Goal: Navigation & Orientation: Find specific page/section

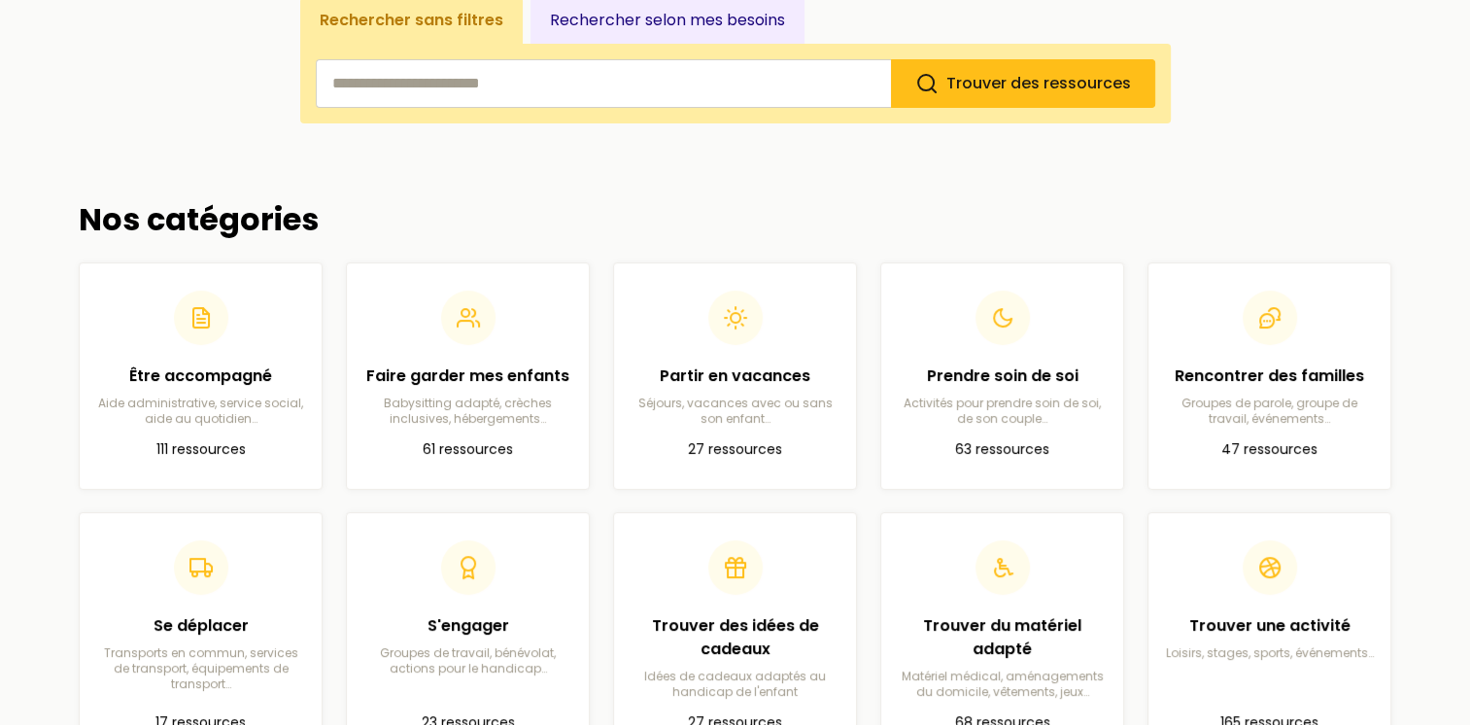
scroll to position [386, 0]
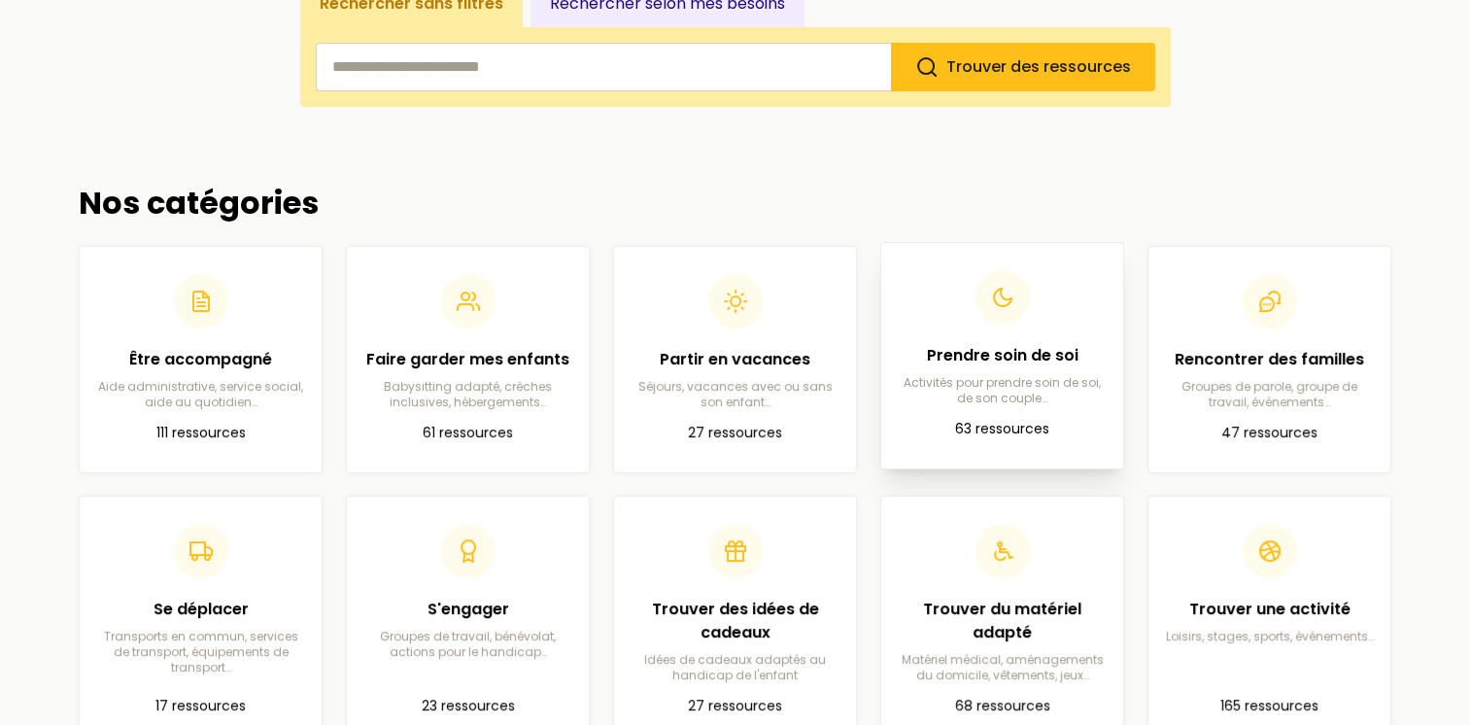
click at [1042, 340] on div "Prendre soin de soi Activités pour prendre soin de soi, de son couple…" at bounding box center [1002, 338] width 211 height 136
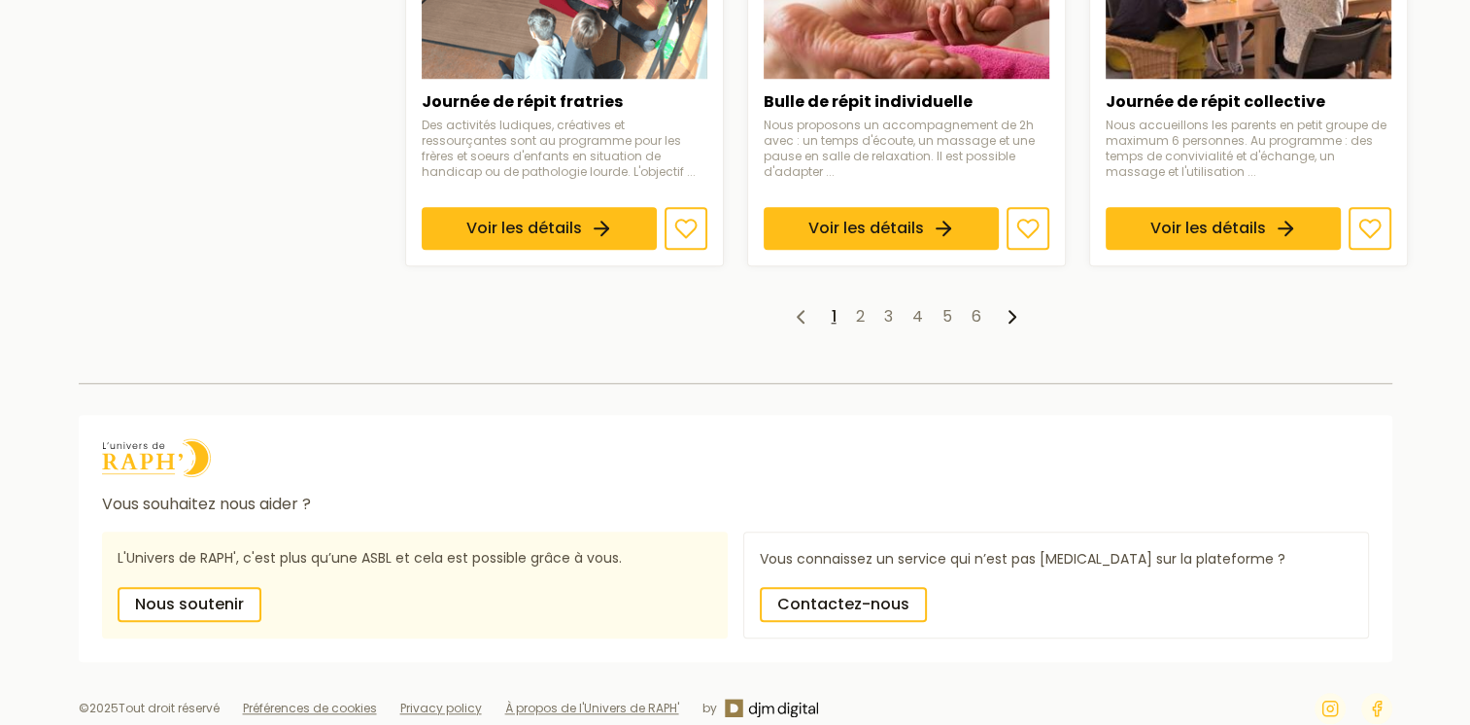
scroll to position [1837, 0]
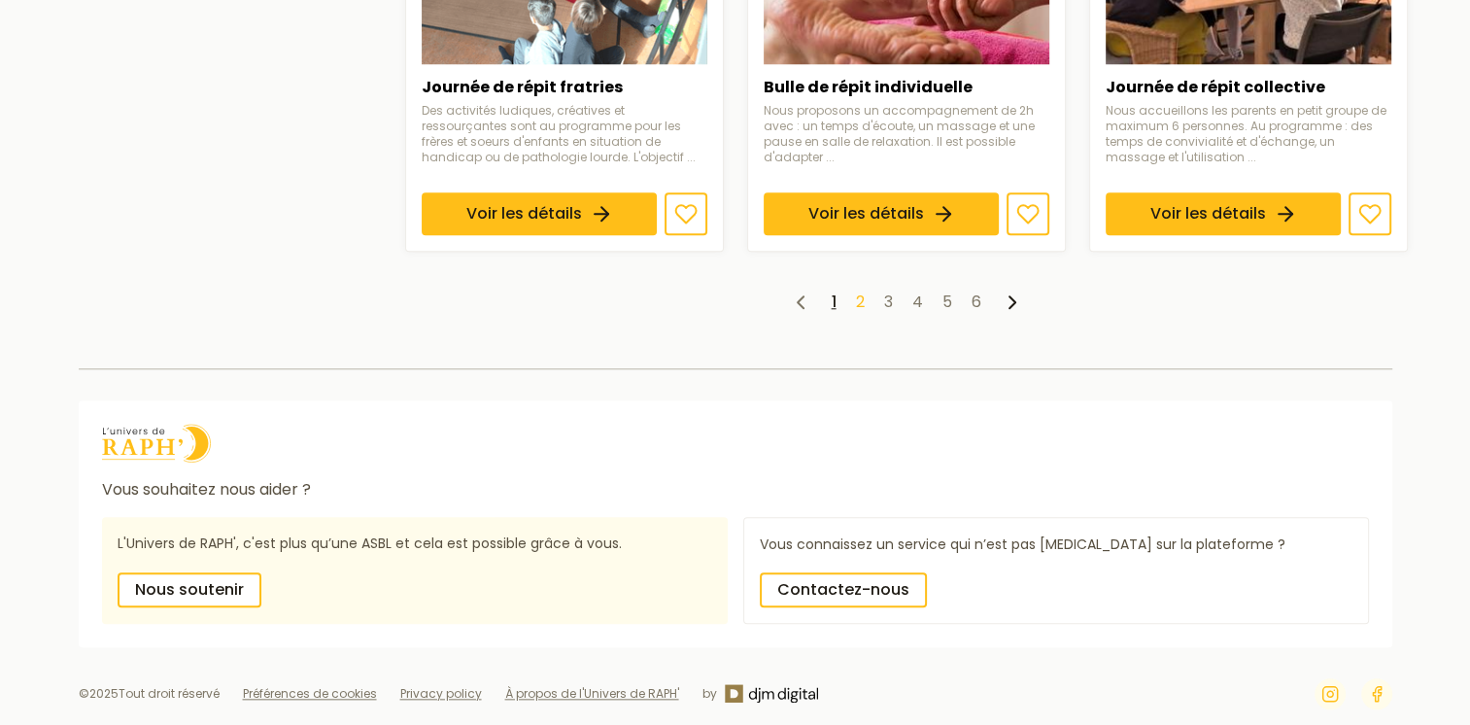
click at [859, 293] on link "2" at bounding box center [860, 302] width 9 height 22
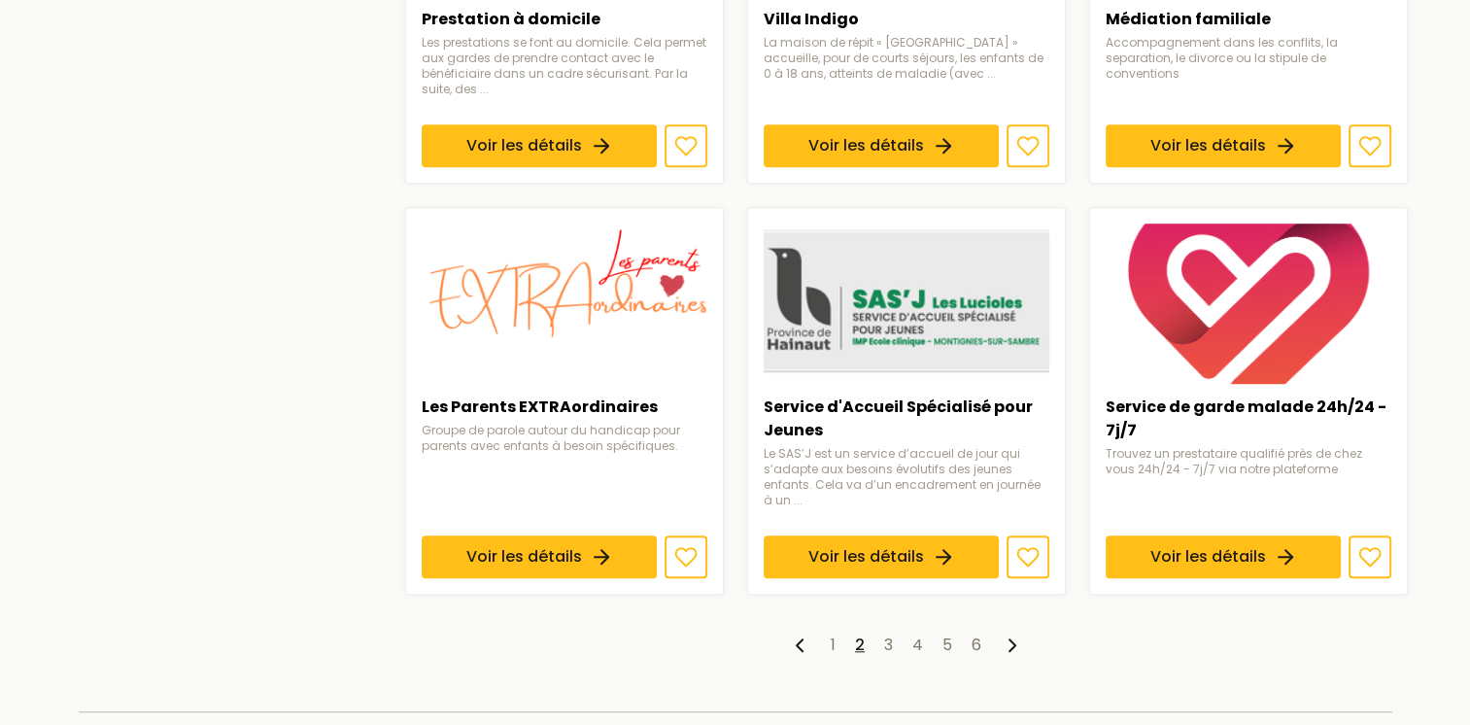
scroll to position [1744, 0]
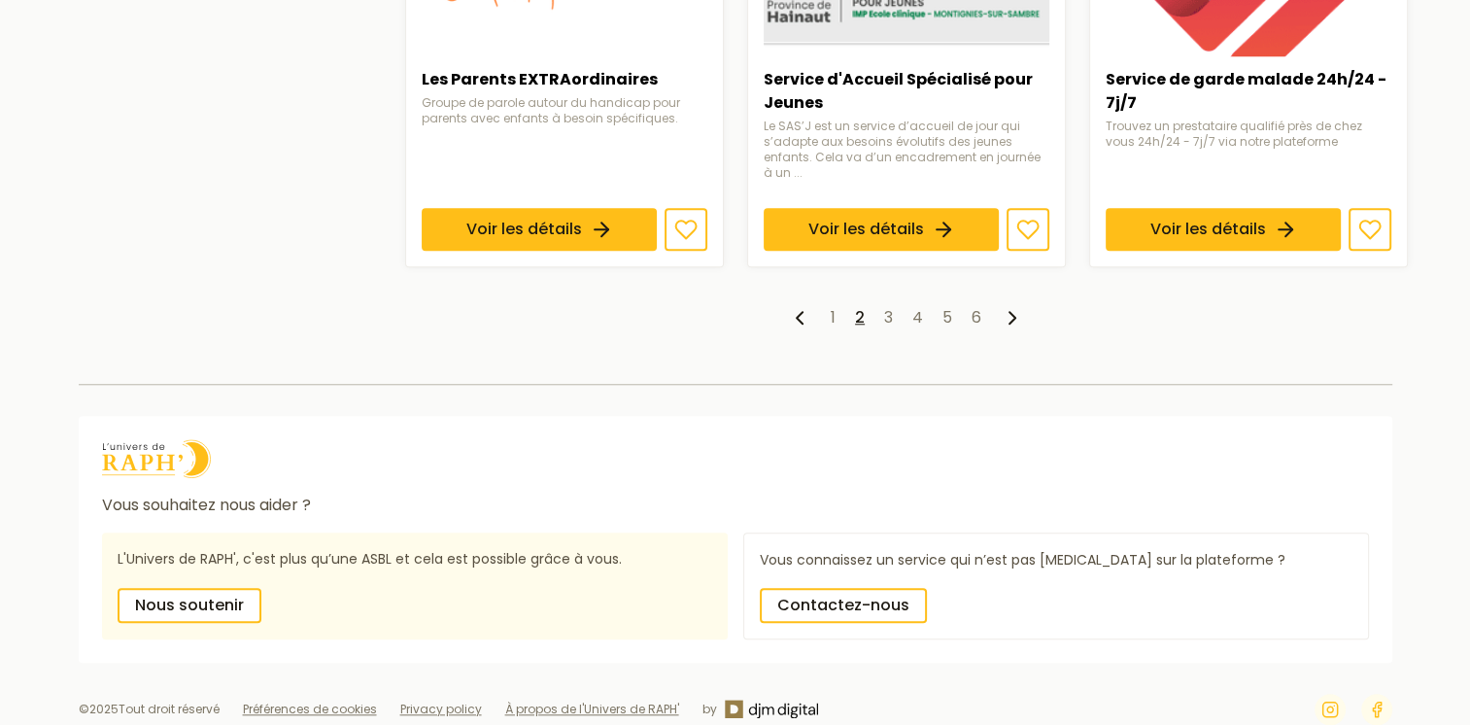
click at [150, 439] on img at bounding box center [156, 458] width 109 height 39
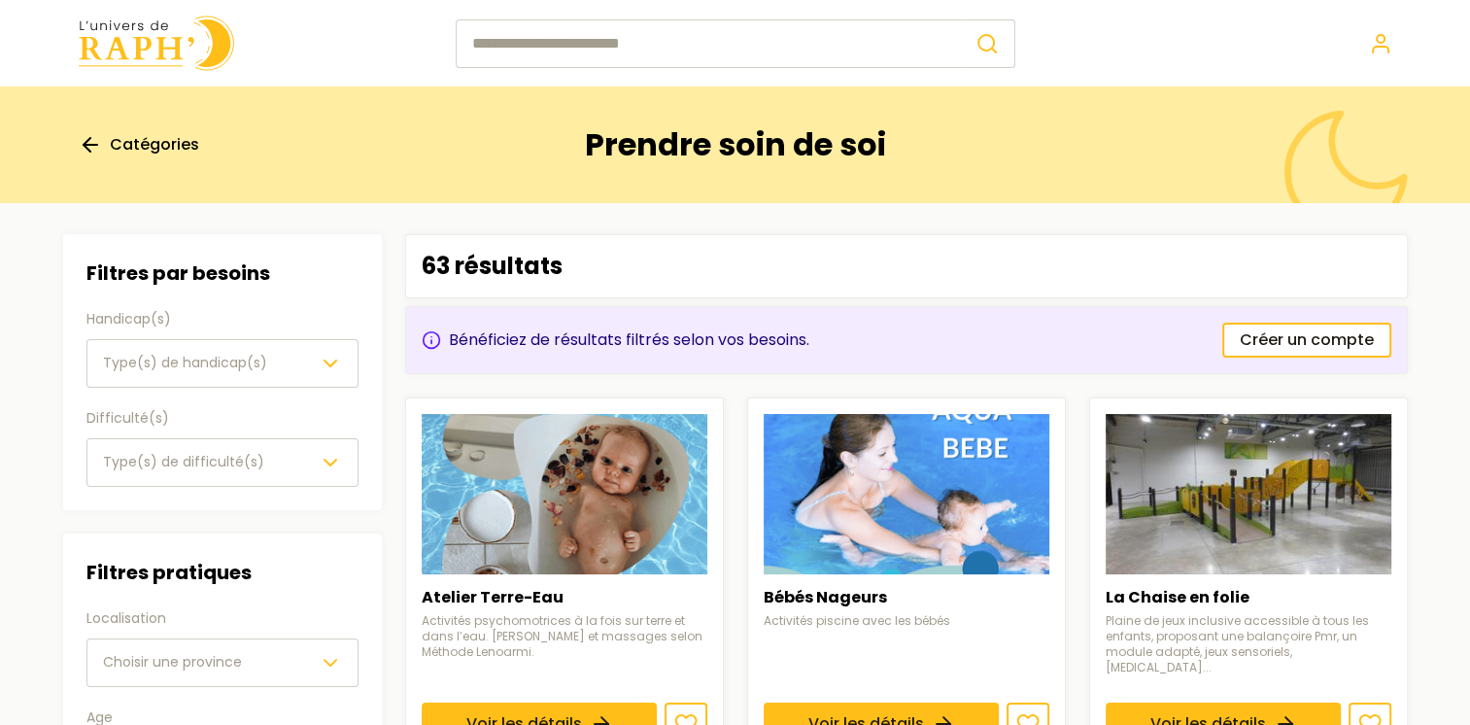
click at [95, 145] on line at bounding box center [91, 145] width 14 height 0
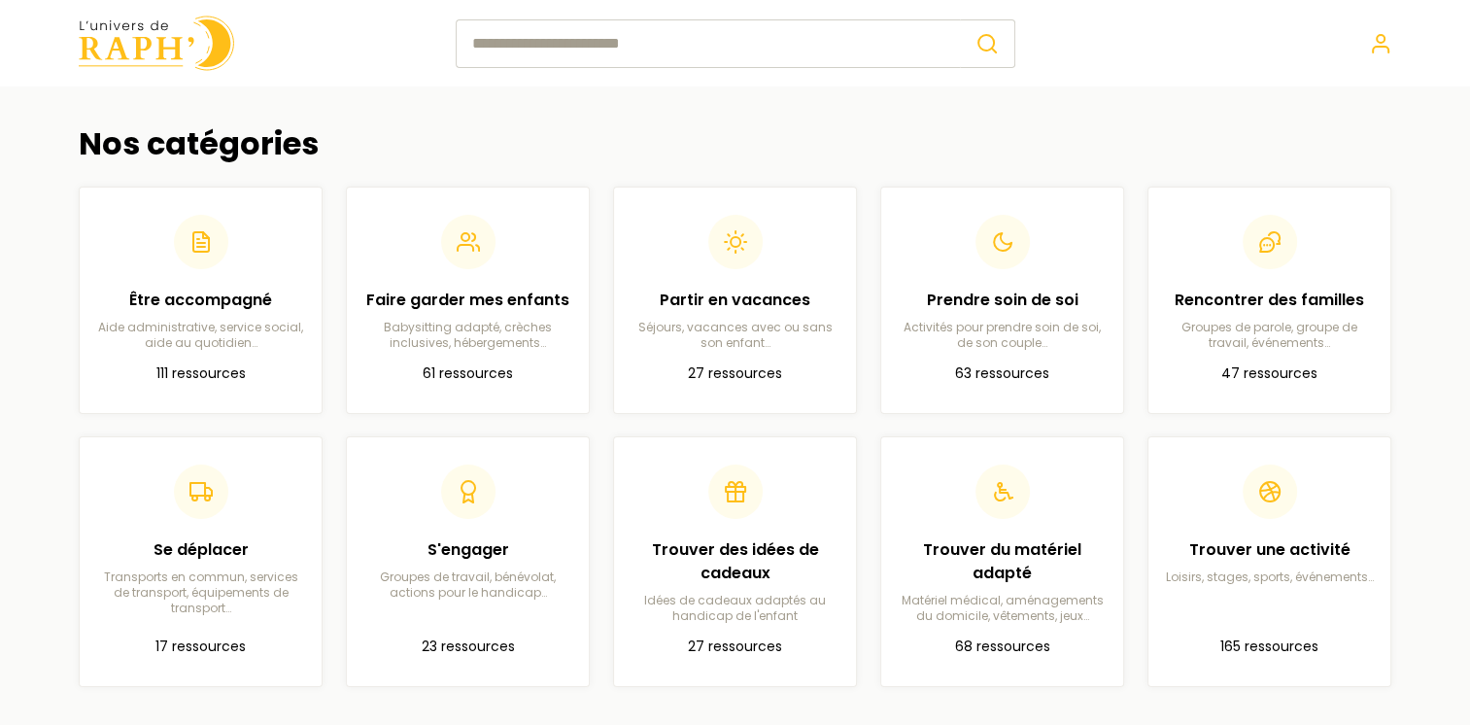
click at [125, 29] on img at bounding box center [156, 43] width 155 height 55
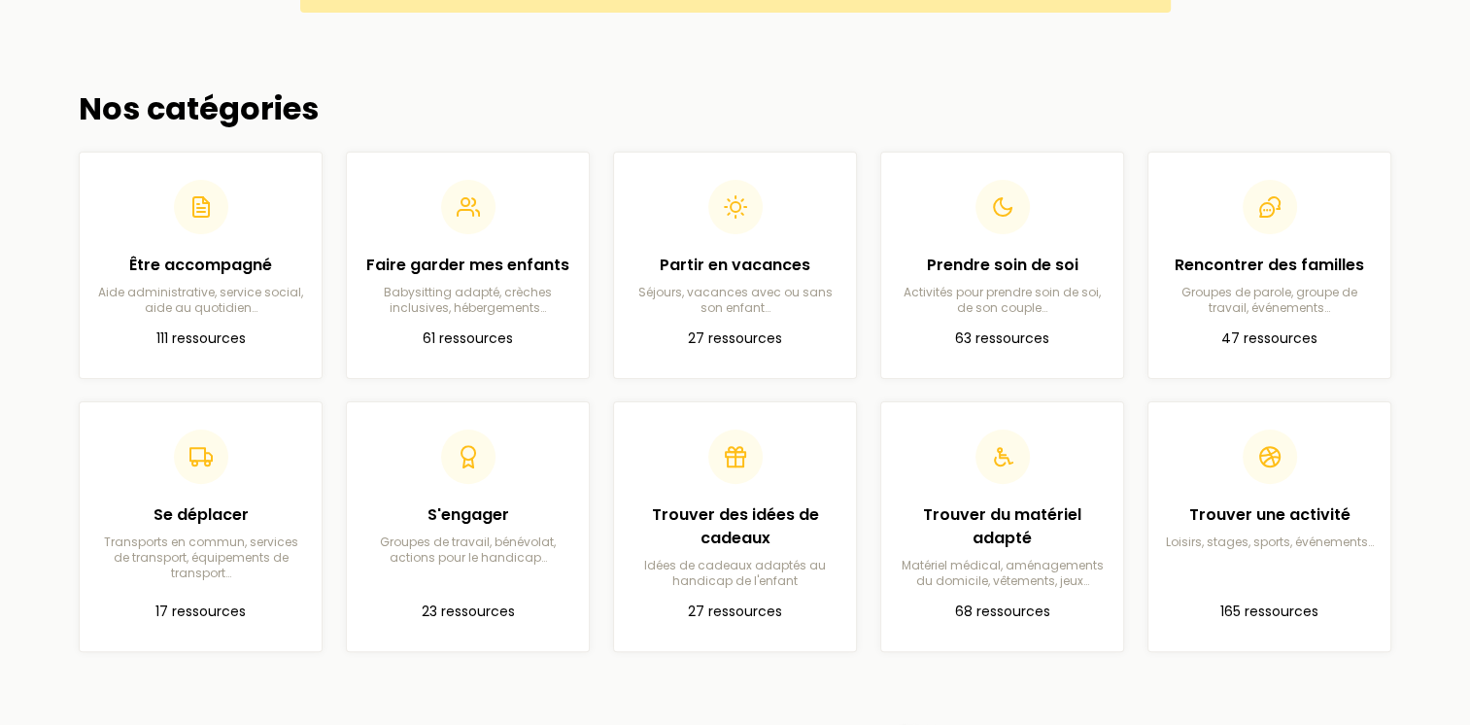
scroll to position [475, 0]
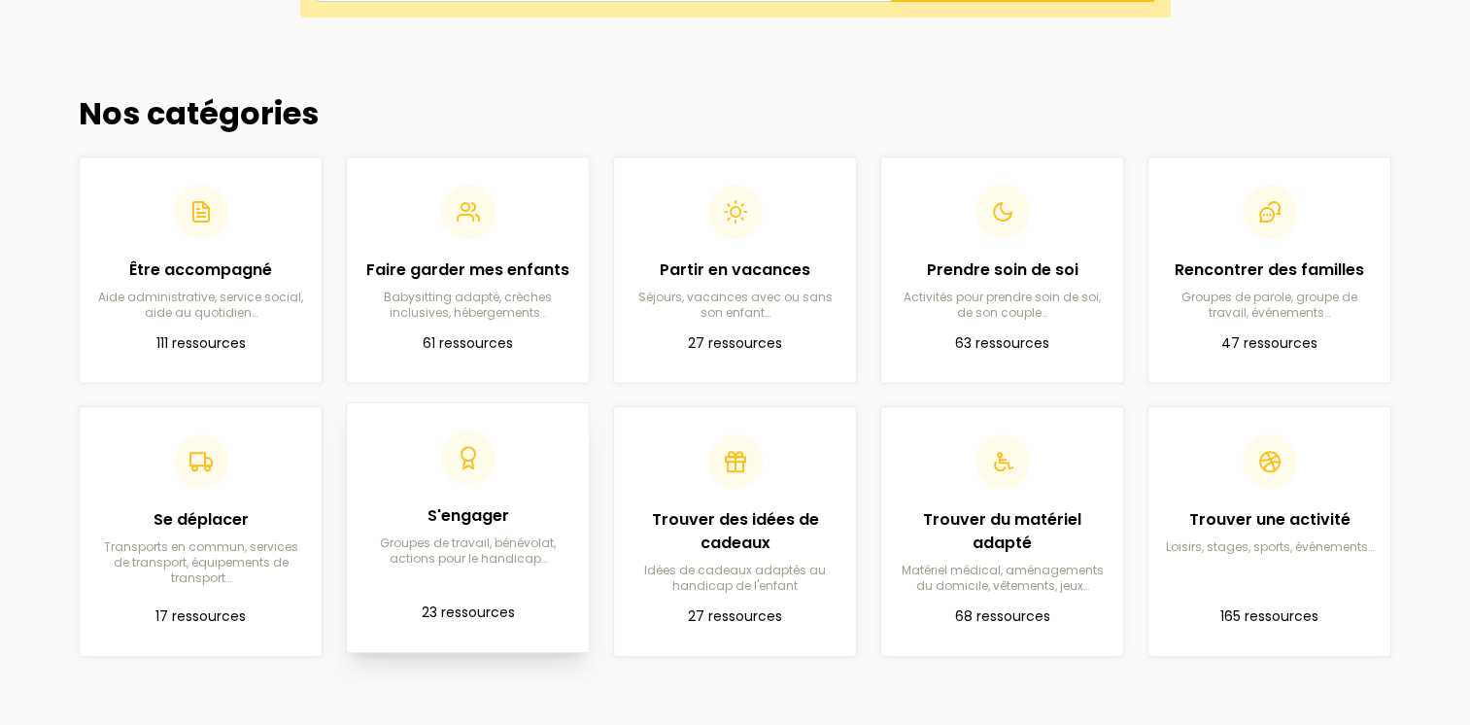
click at [493, 490] on div "S'engager Groupes de travail, bénévolat, actions pour le handicap…" at bounding box center [467, 498] width 211 height 136
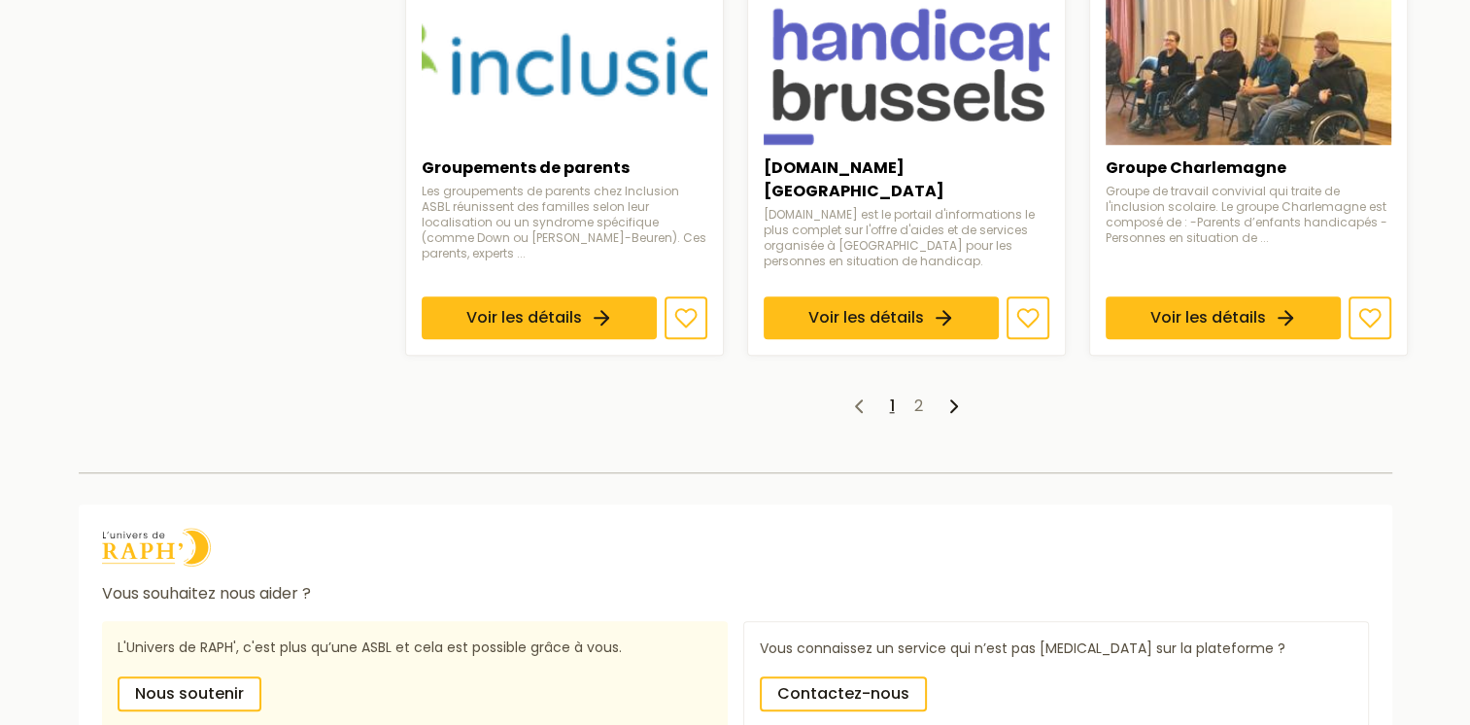
scroll to position [1783, 0]
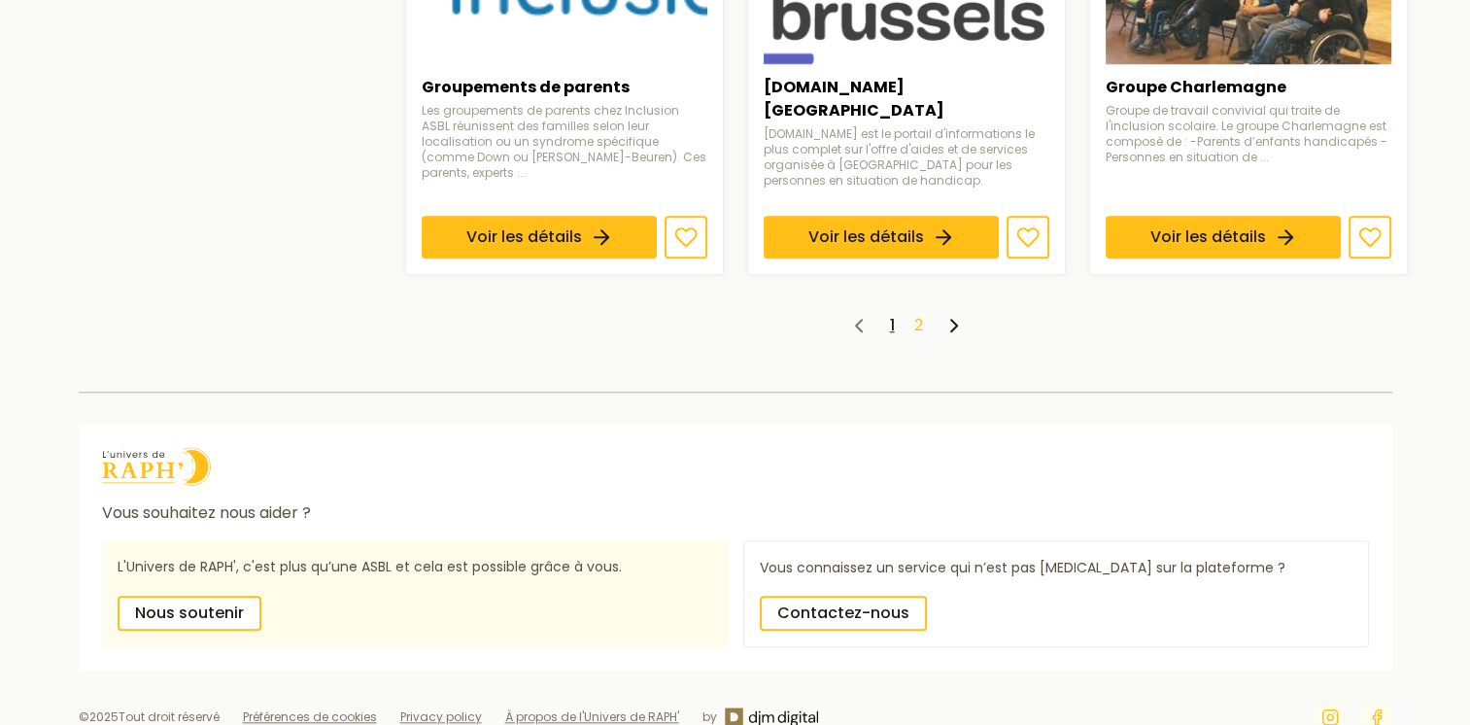
click at [914, 314] on link "2" at bounding box center [918, 325] width 9 height 22
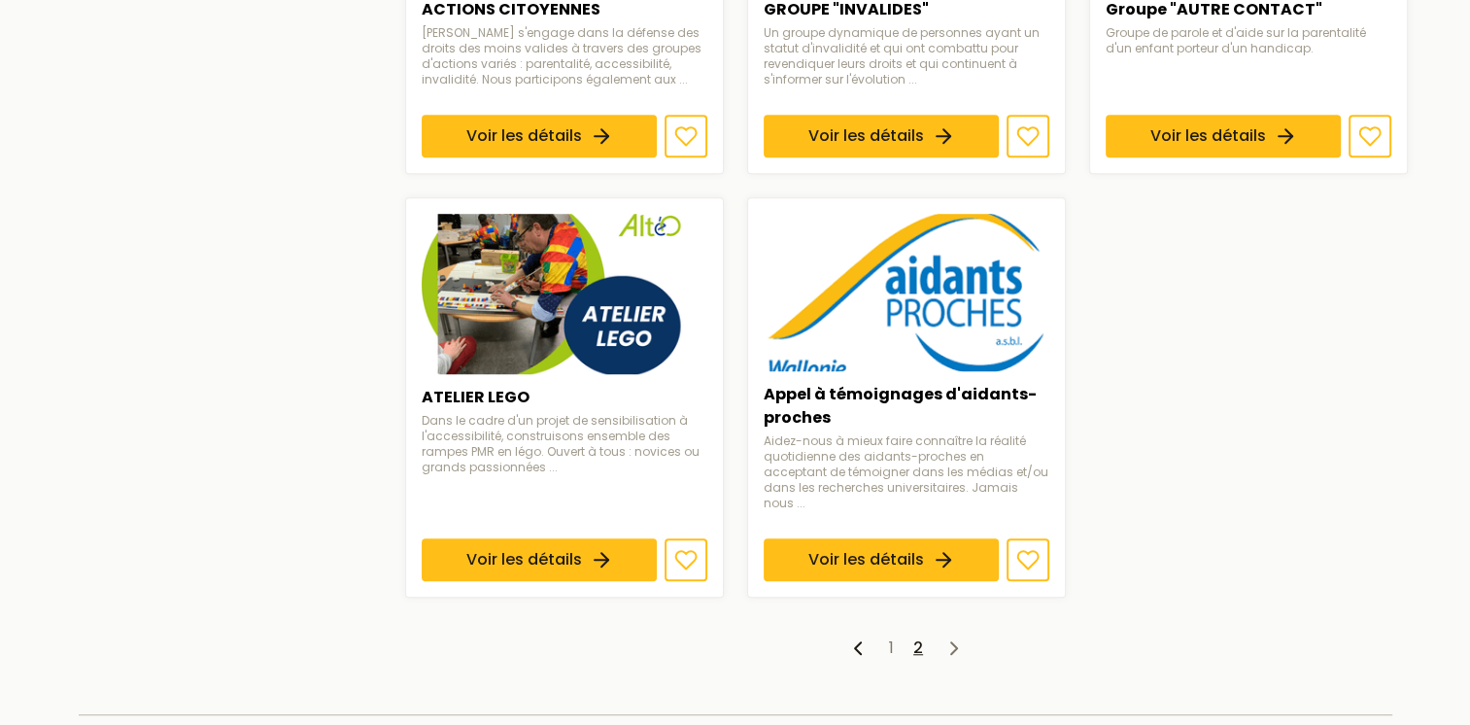
scroll to position [1390, 0]
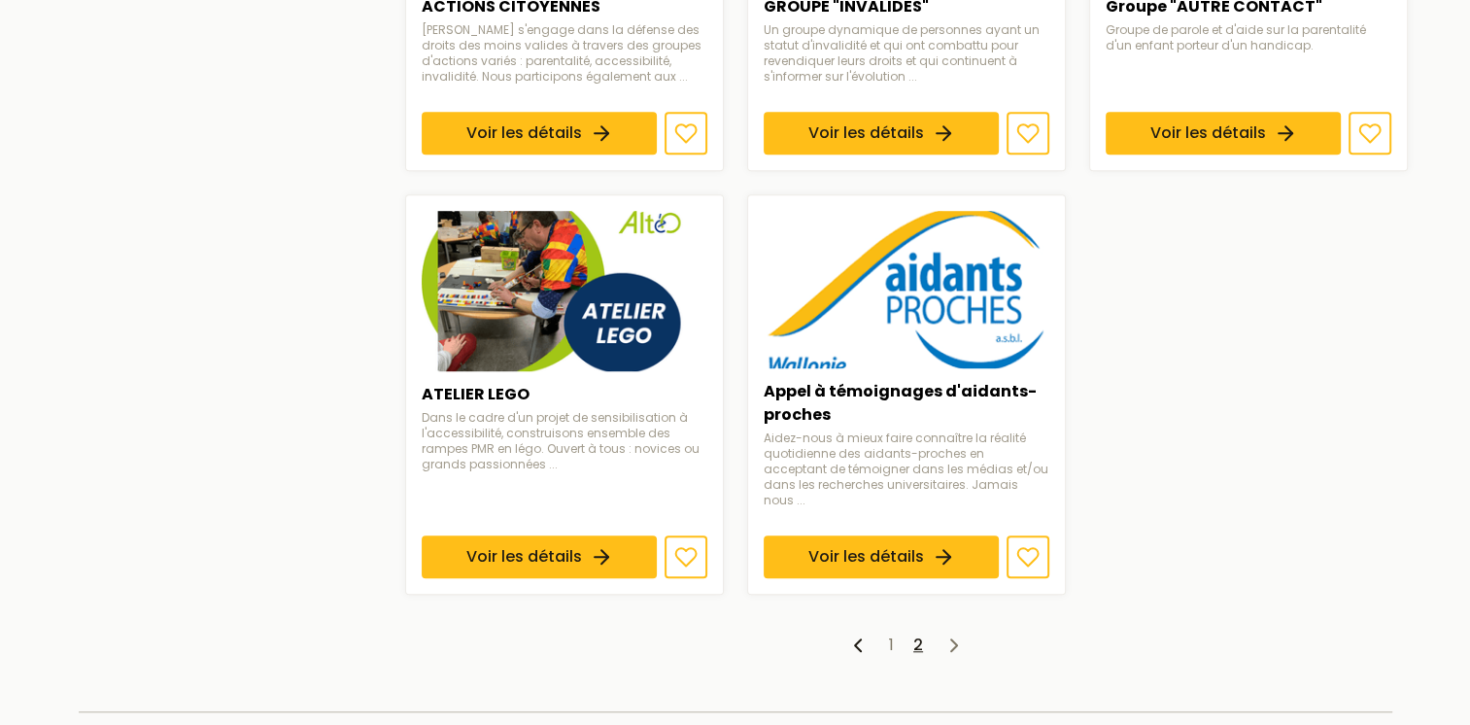
click at [894, 634] on ul "1 2" at bounding box center [906, 645] width 1003 height 23
click at [893, 634] on link "1" at bounding box center [891, 645] width 5 height 22
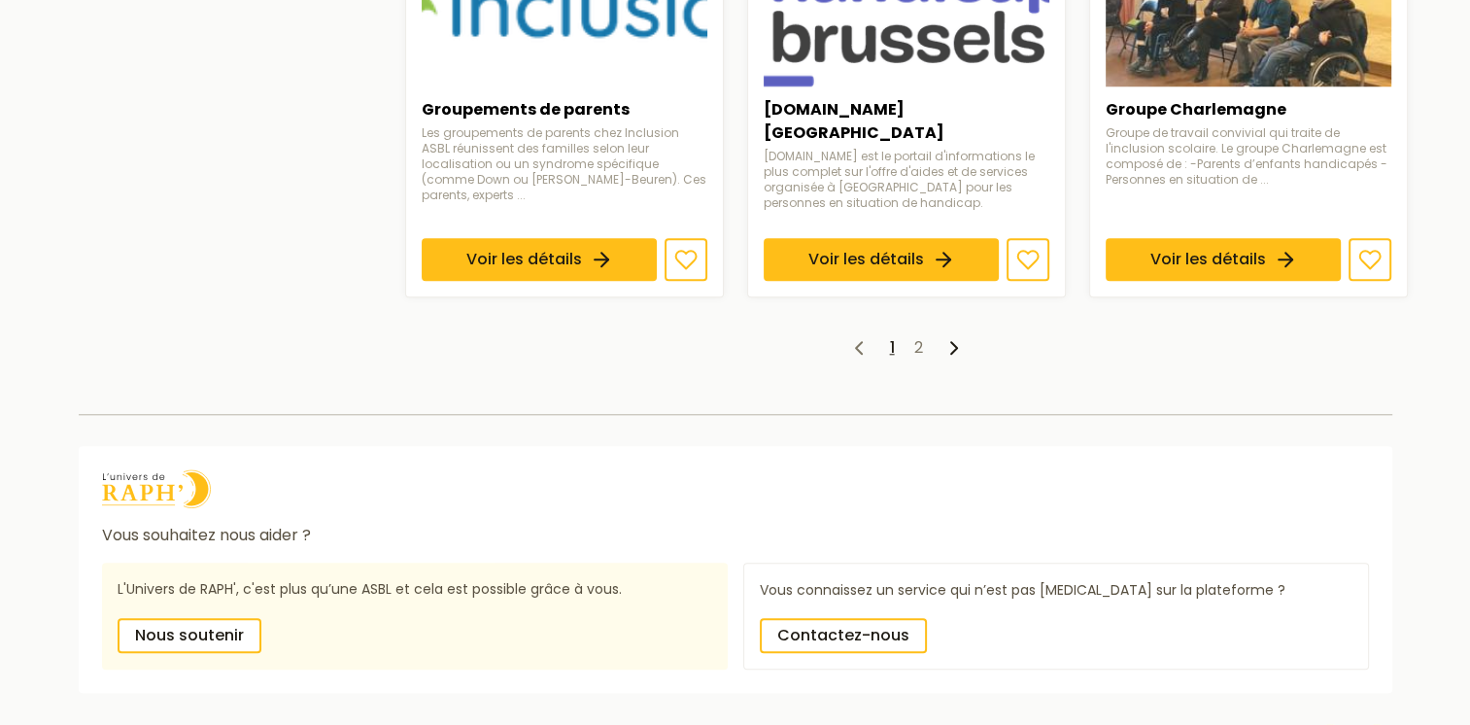
scroll to position [1783, 0]
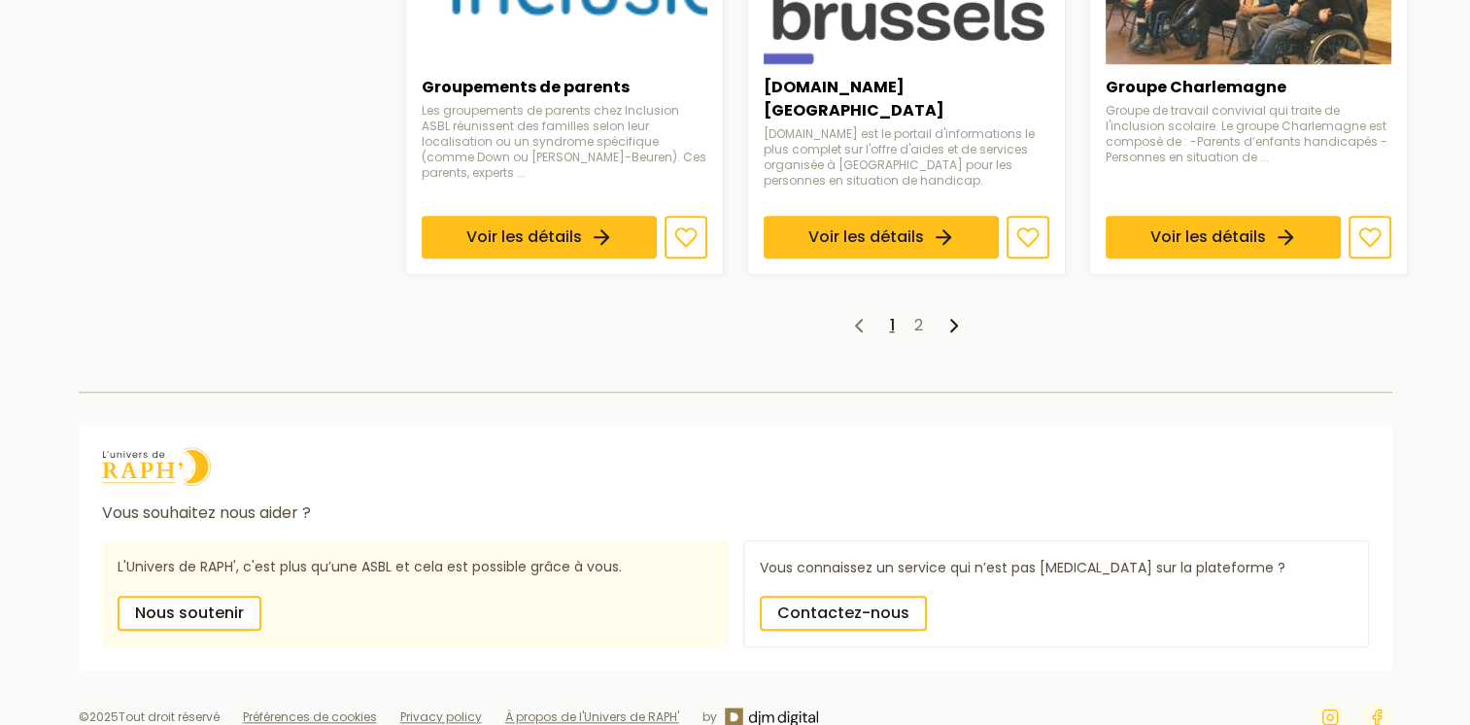
click at [923, 314] on ul "1 2" at bounding box center [906, 325] width 1003 height 23
click at [915, 314] on link "2" at bounding box center [918, 325] width 9 height 22
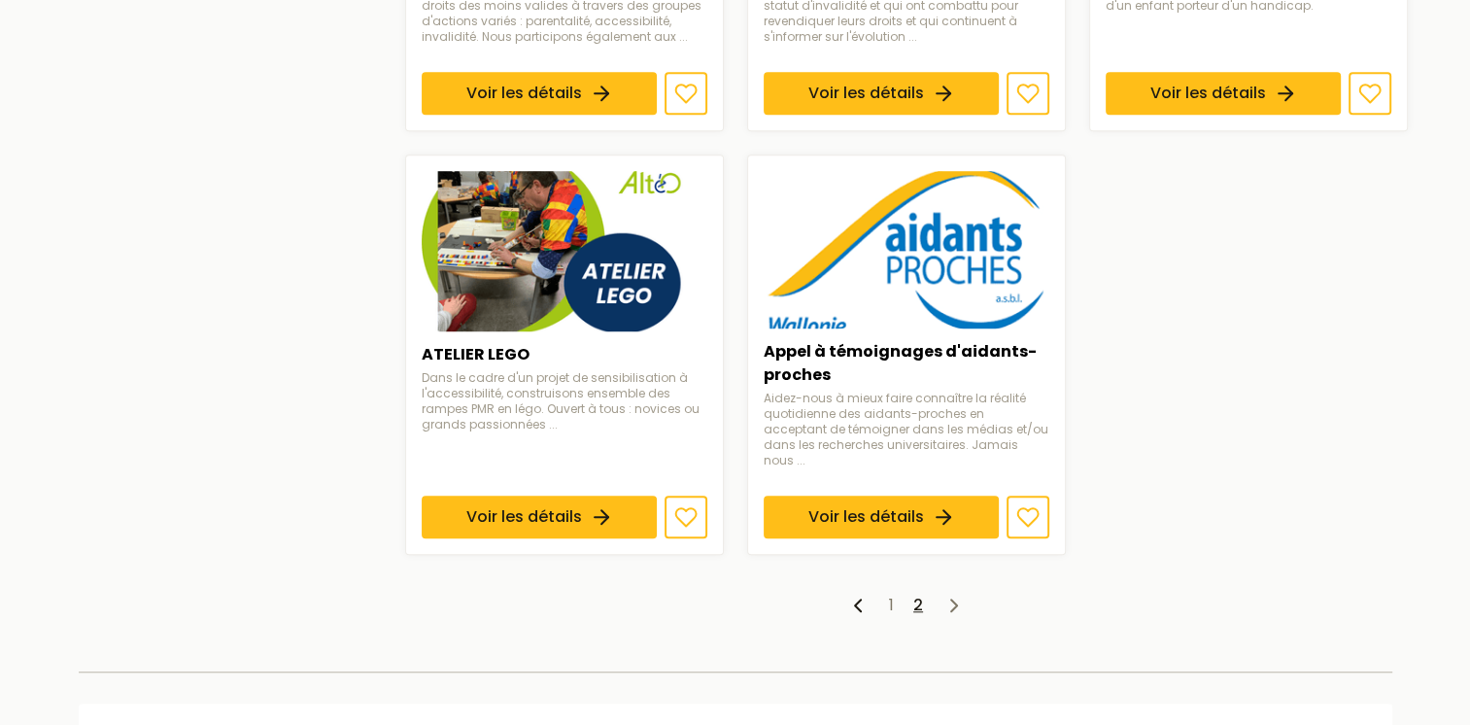
scroll to position [1433, 0]
